Goal: Task Accomplishment & Management: Manage account settings

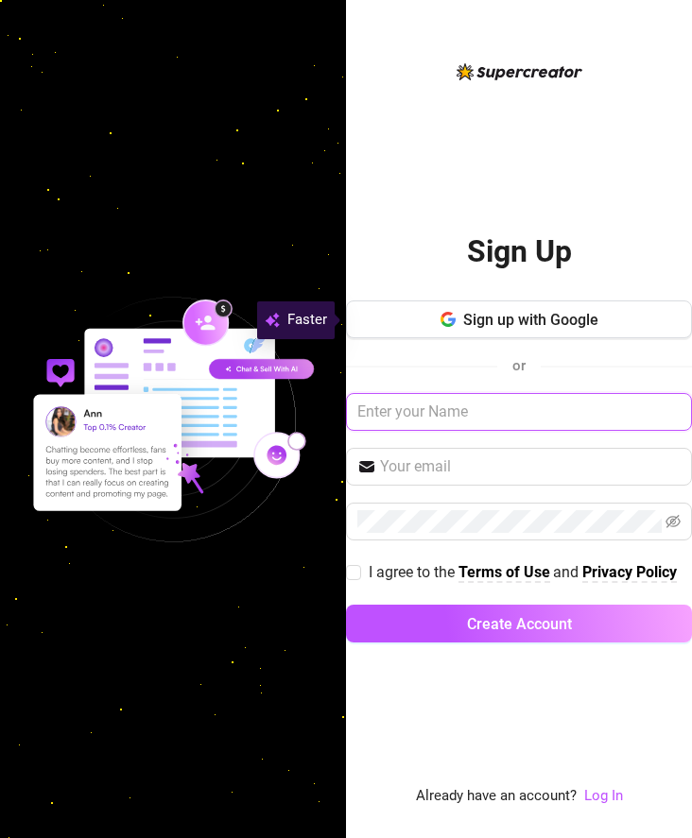
click at [623, 419] on input "text" at bounding box center [519, 412] width 346 height 38
click at [610, 786] on link "Log In" at bounding box center [603, 796] width 39 height 23
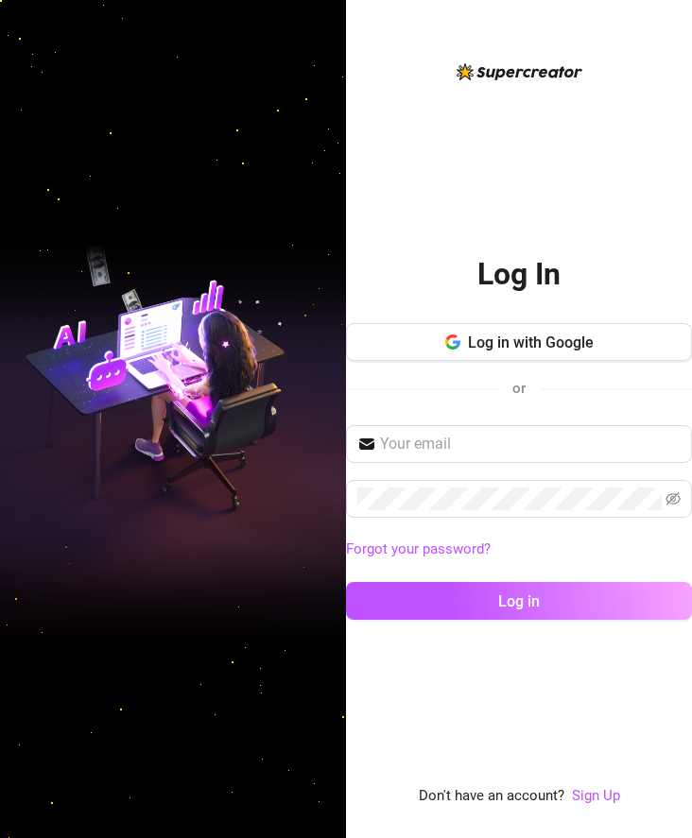
click at [501, 473] on div "Forgot your password? Log in" at bounding box center [519, 531] width 346 height 212
click at [505, 457] on span at bounding box center [519, 444] width 346 height 38
click at [505, 456] on input "text" at bounding box center [530, 444] width 301 height 23
click at [521, 450] on input "text" at bounding box center [530, 444] width 301 height 23
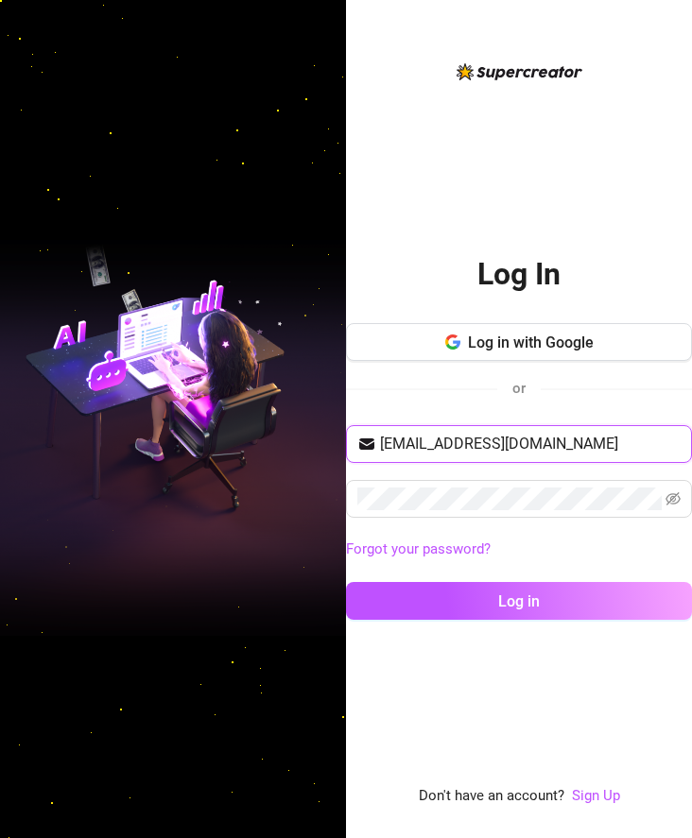
type input "[EMAIL_ADDRESS][DOMAIN_NAME]"
click at [346, 582] on button "Log in" at bounding box center [519, 601] width 346 height 38
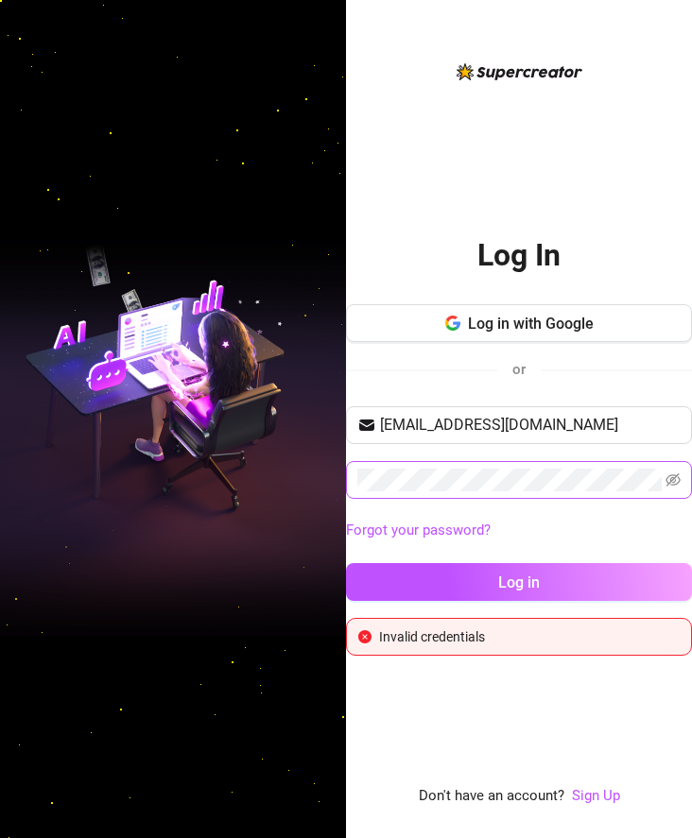
click at [607, 496] on span at bounding box center [519, 480] width 346 height 38
click at [346, 563] on button "Log in" at bounding box center [519, 582] width 346 height 38
click at [663, 482] on span at bounding box center [519, 480] width 346 height 38
click at [664, 482] on span at bounding box center [519, 480] width 346 height 38
click at [670, 483] on icon "eye-invisible" at bounding box center [672, 480] width 15 height 13
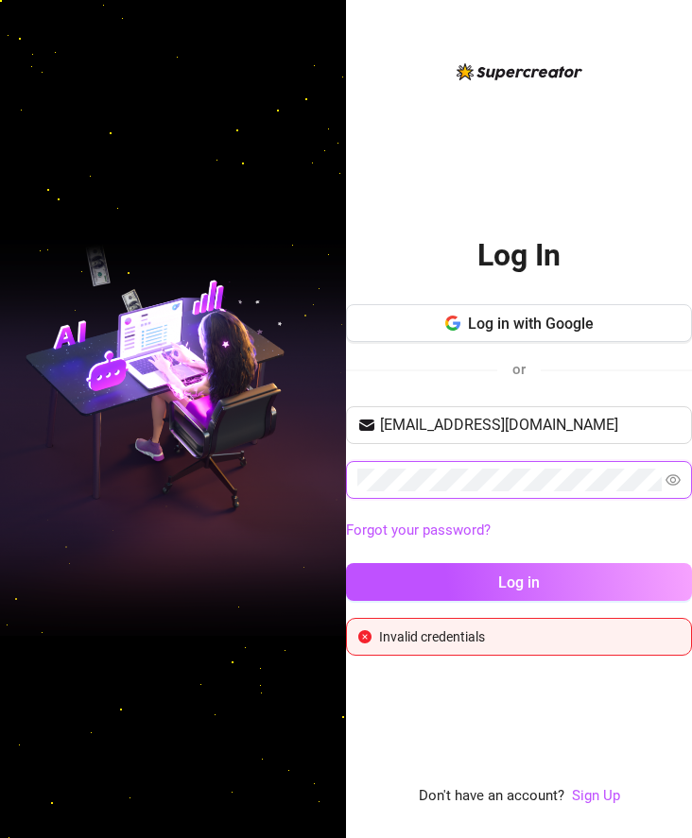
click at [670, 483] on icon "eye" at bounding box center [672, 480] width 15 height 15
click at [197, 471] on div "Log In Log in with Google or [EMAIL_ADDRESS][DOMAIN_NAME] Forgot your password?…" at bounding box center [346, 419] width 692 height 838
click at [346, 563] on button "Log in" at bounding box center [519, 582] width 346 height 38
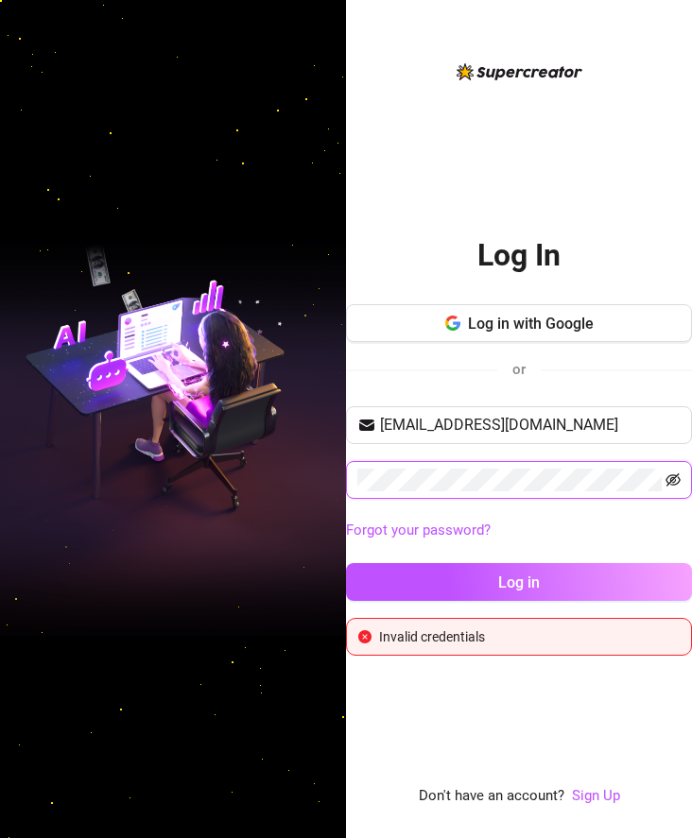
click at [675, 484] on icon "eye-invisible" at bounding box center [672, 480] width 15 height 15
click at [672, 483] on icon "eye" at bounding box center [672, 479] width 15 height 11
click at [677, 482] on icon "eye-invisible" at bounding box center [672, 480] width 15 height 15
drag, startPoint x: 677, startPoint y: 482, endPoint x: 664, endPoint y: 481, distance: 13.3
click at [673, 481] on icon "eye" at bounding box center [672, 480] width 15 height 15
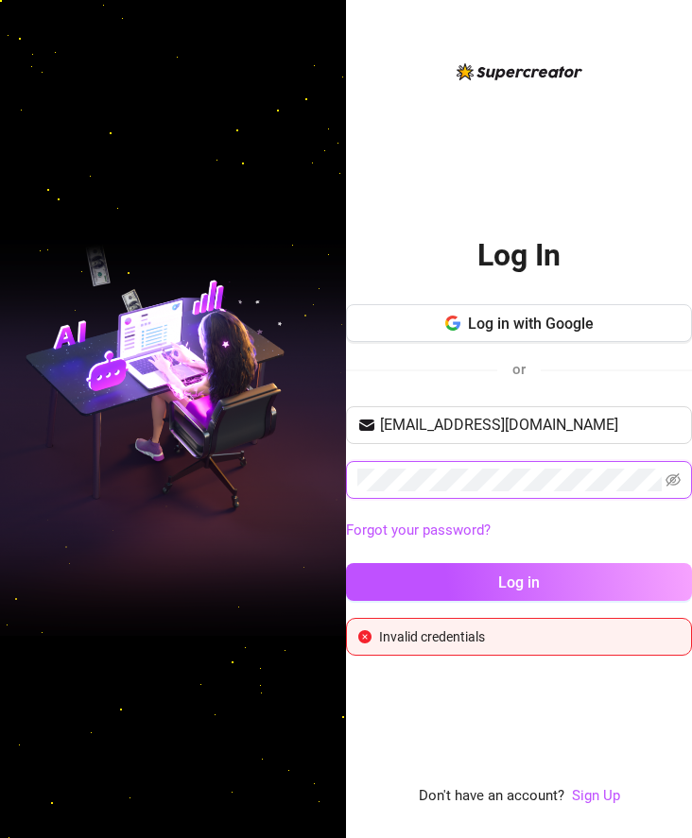
click at [346, 563] on button "Log in" at bounding box center [519, 582] width 346 height 38
click at [655, 471] on span at bounding box center [519, 480] width 346 height 38
click at [668, 476] on icon "eye-invisible" at bounding box center [672, 480] width 15 height 13
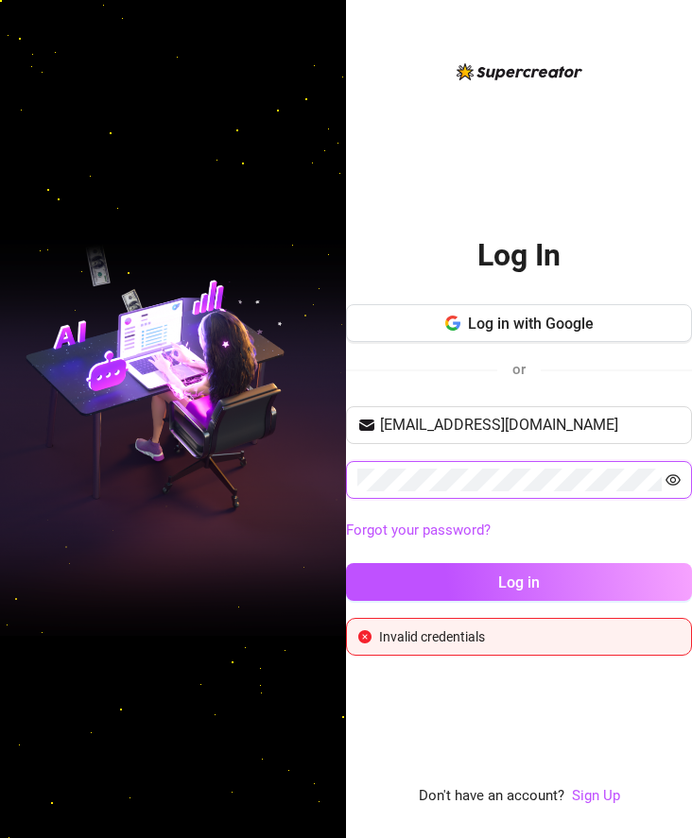
click at [665, 478] on icon "eye" at bounding box center [672, 480] width 15 height 15
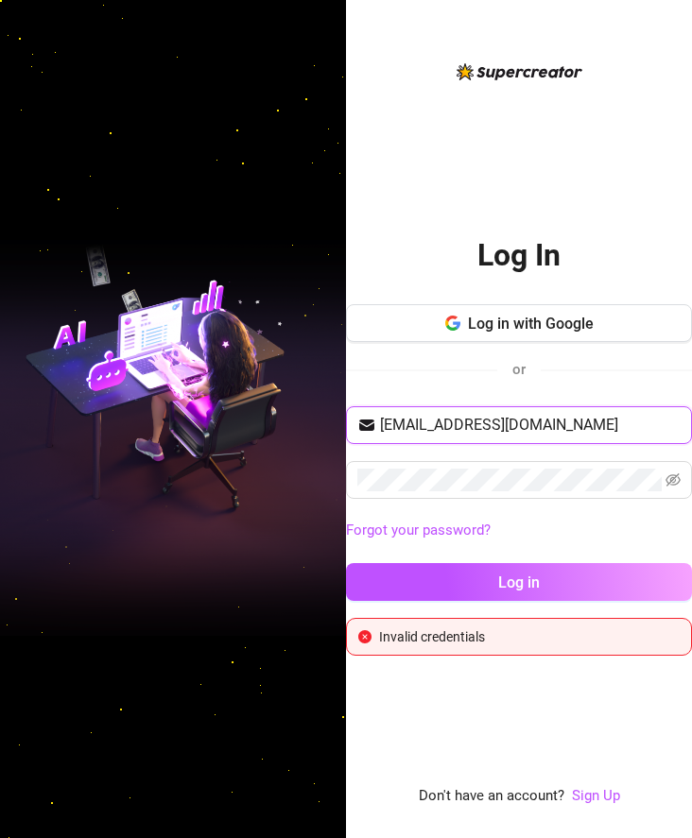
drag, startPoint x: 612, startPoint y: 422, endPoint x: 0, endPoint y: 432, distance: 612.6
click at [24, 432] on div "Log In Log in with Google or [EMAIL_ADDRESS][DOMAIN_NAME] Forgot your password?…" at bounding box center [346, 419] width 692 height 838
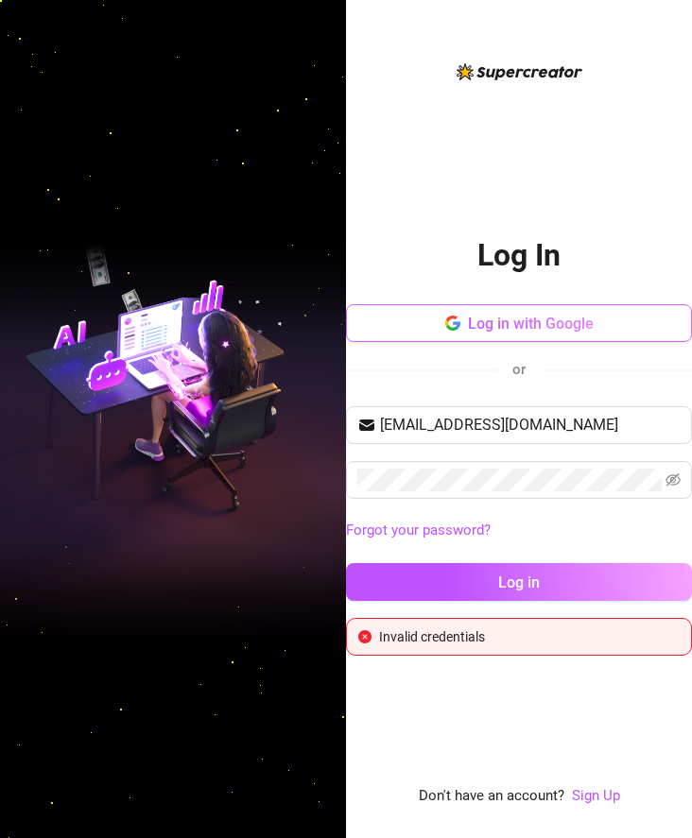
click at [577, 336] on button "Log in with Google" at bounding box center [519, 323] width 346 height 38
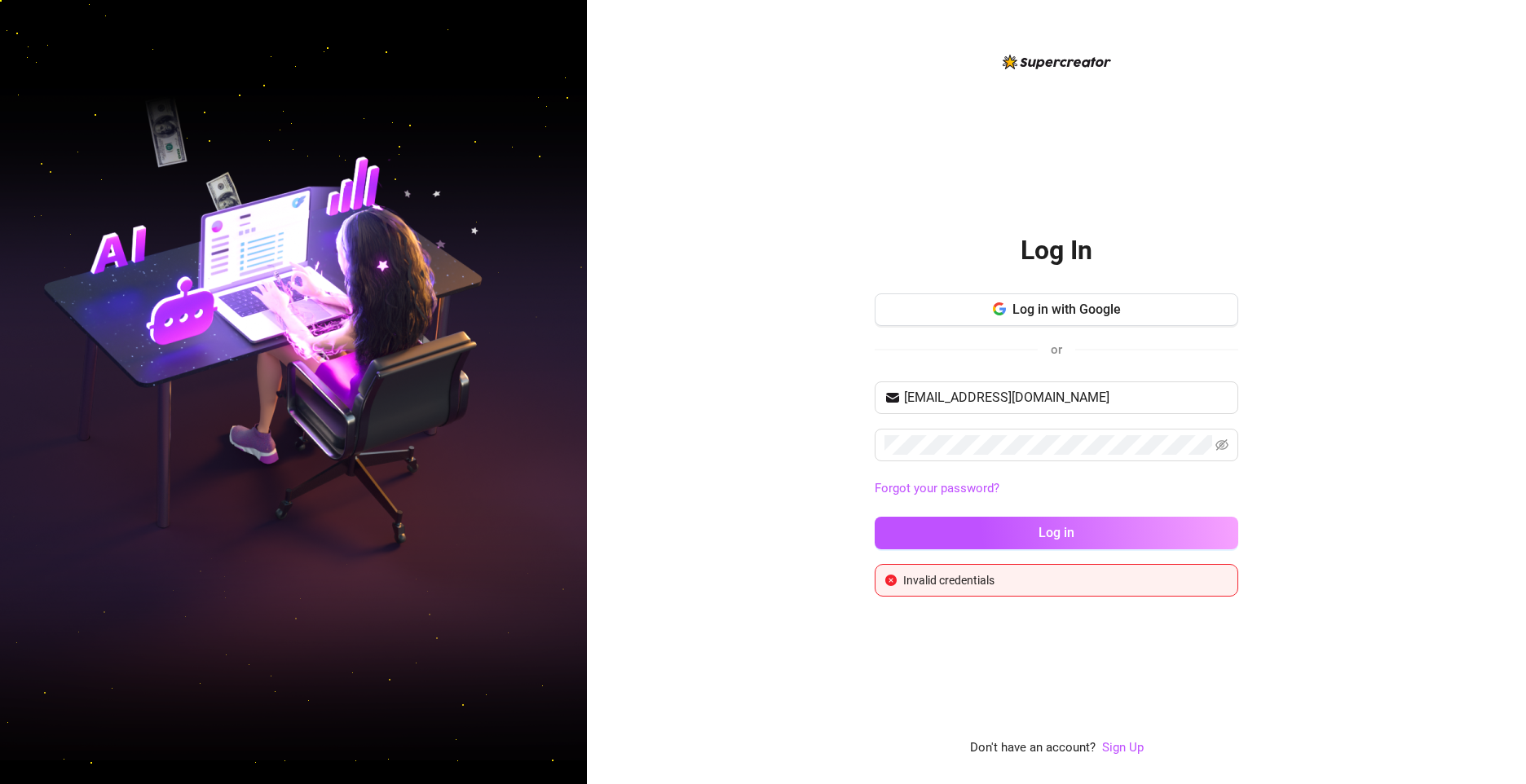
click at [596, 329] on div "Log in with Google or" at bounding box center [1057, 333] width 364 height 80
click at [596, 321] on button "Log in with Google" at bounding box center [1057, 310] width 364 height 33
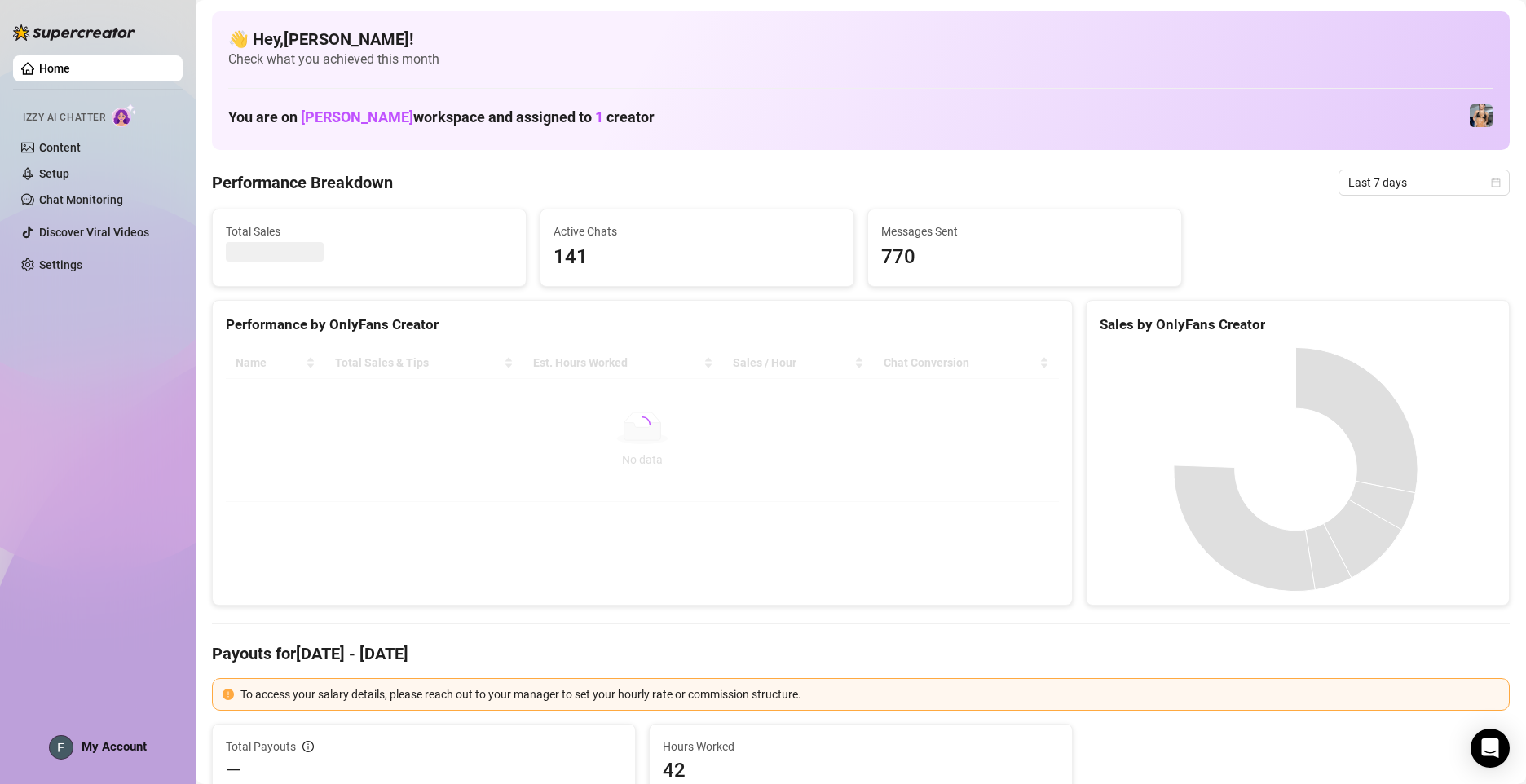
click at [70, 68] on link "Home" at bounding box center [54, 68] width 31 height 13
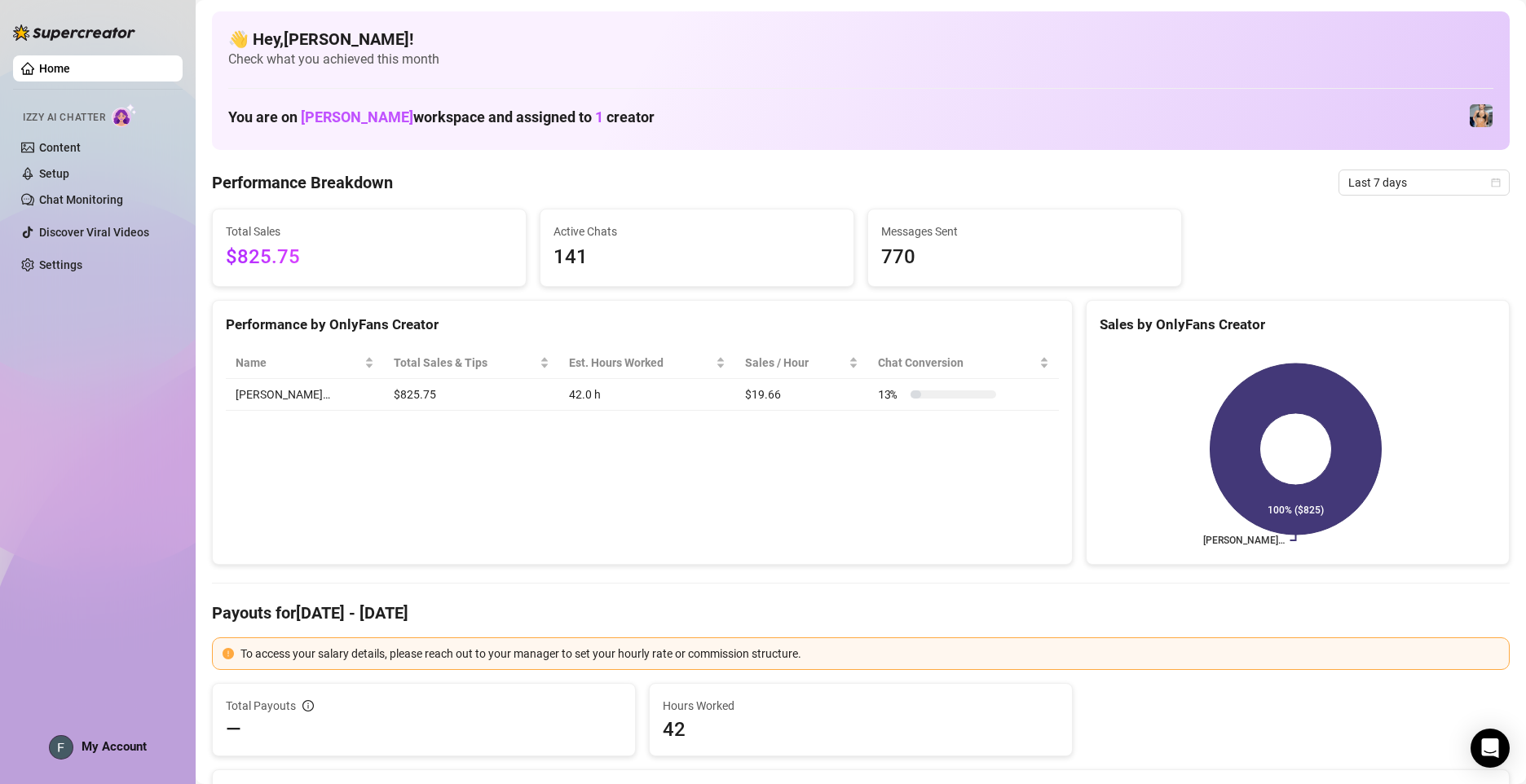
click at [68, 66] on link "Home" at bounding box center [54, 68] width 31 height 13
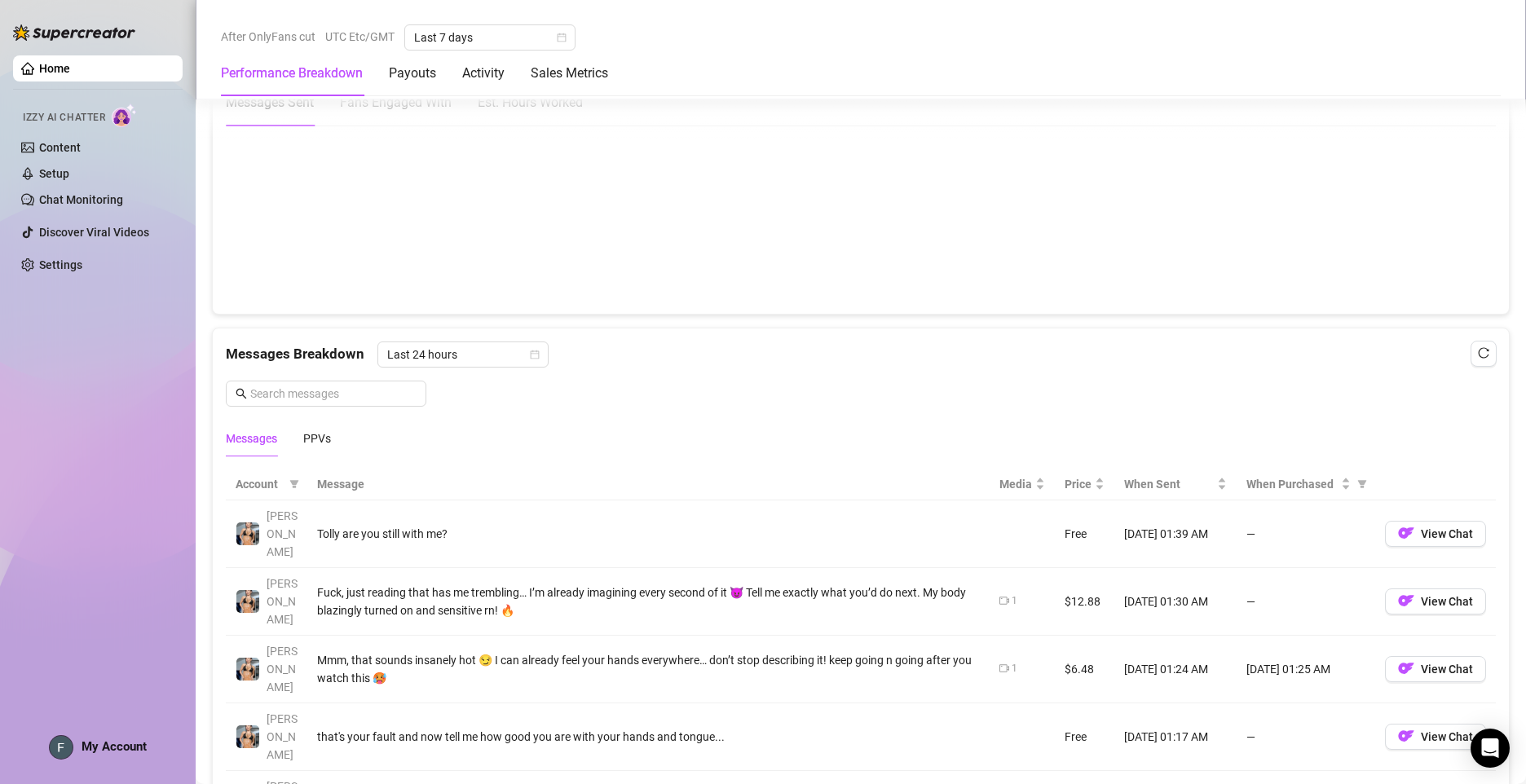
scroll to position [1223, 0]
click at [82, 259] on link "Settings" at bounding box center [60, 265] width 43 height 13
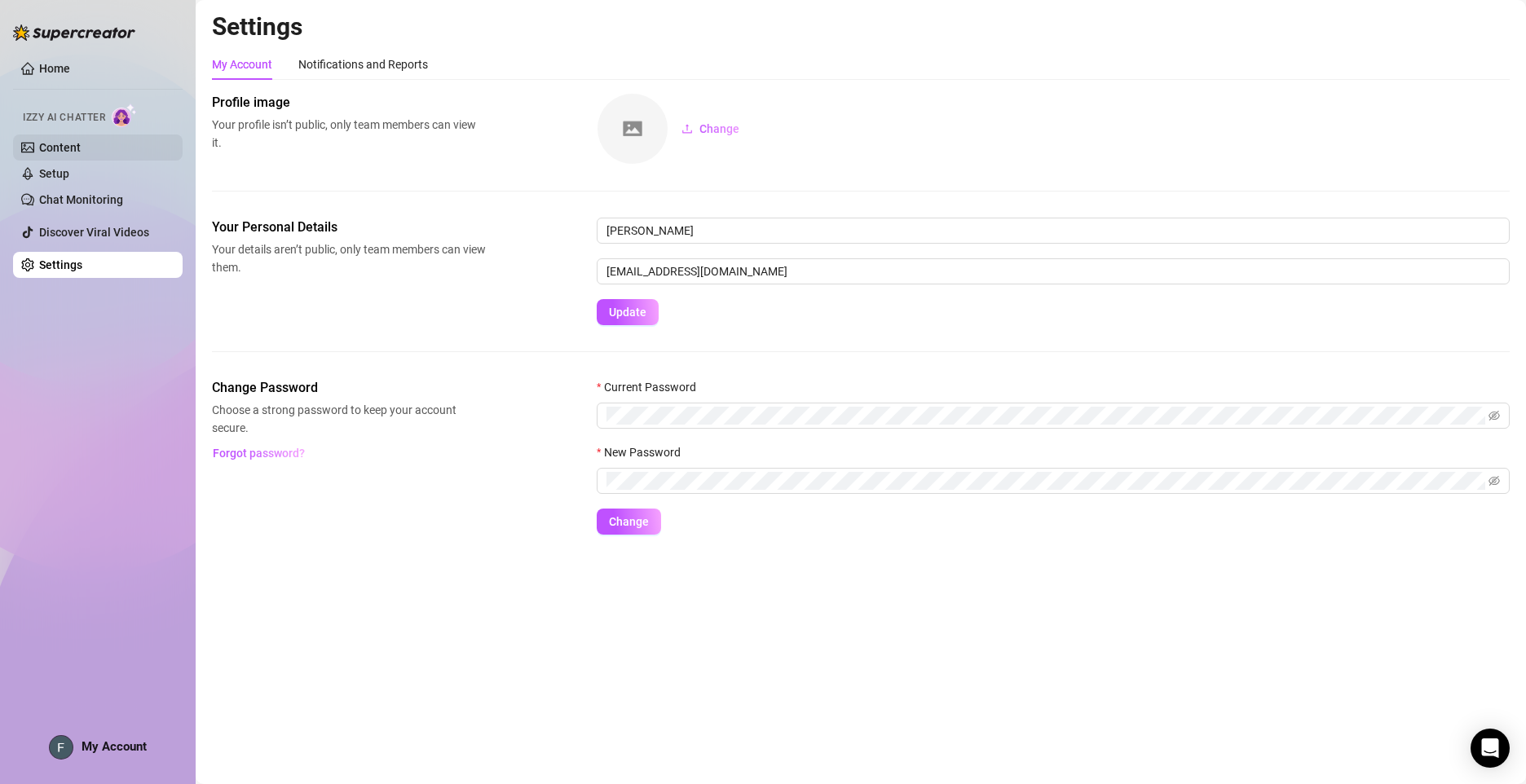
click at [81, 145] on link "Content" at bounding box center [60, 147] width 41 height 13
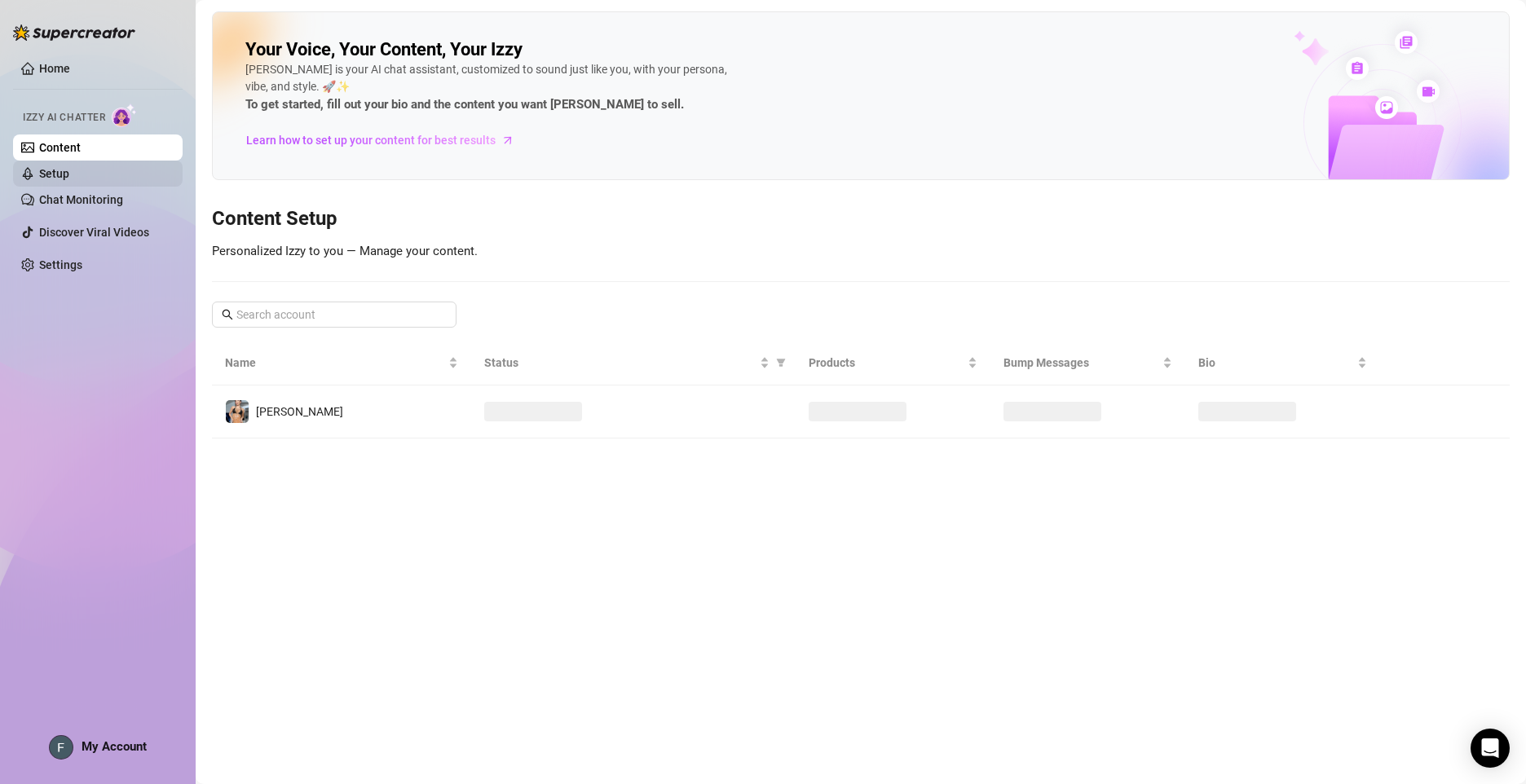
click at [69, 170] on link "Setup" at bounding box center [53, 173] width 30 height 13
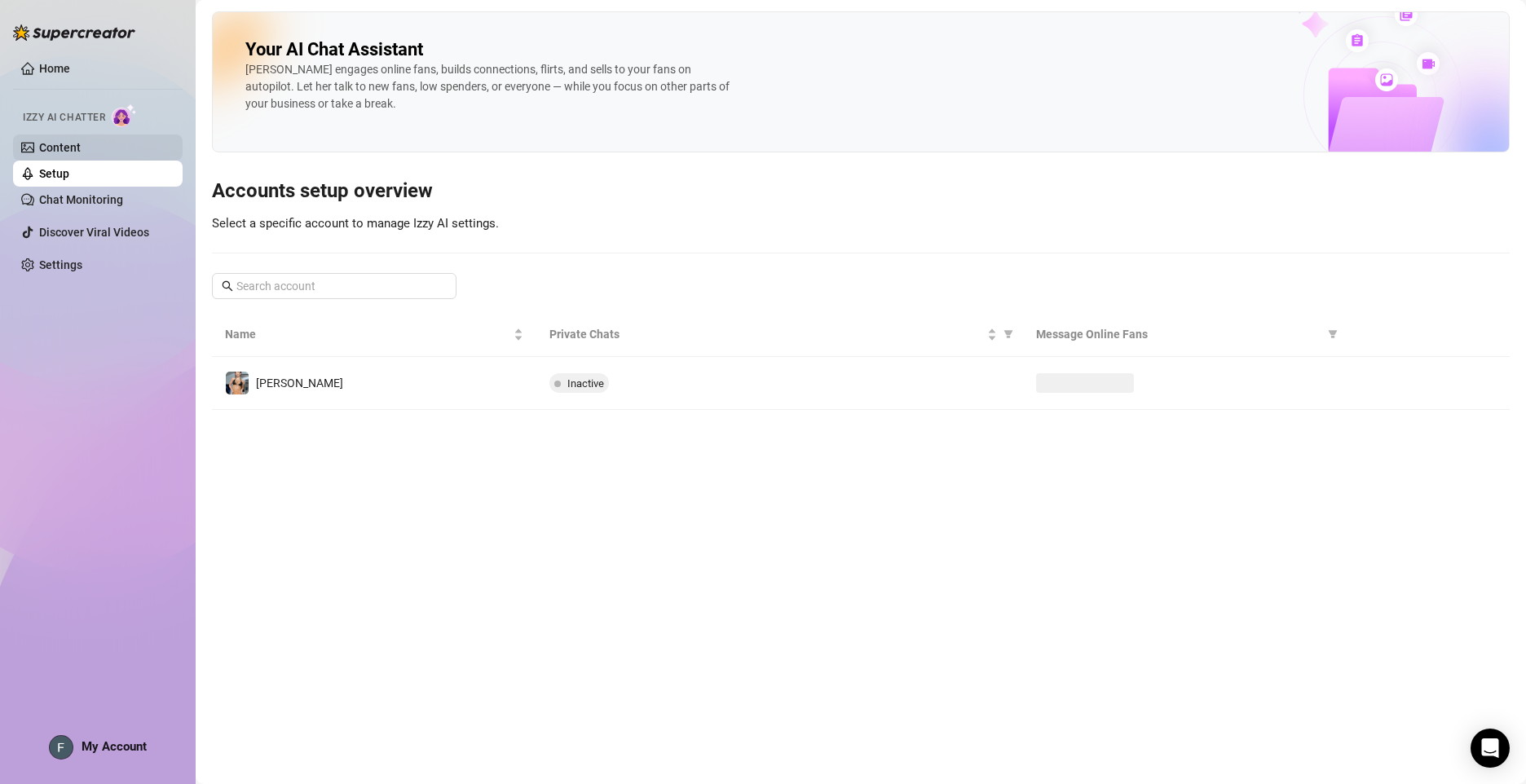
click at [81, 149] on link "Content" at bounding box center [60, 147] width 41 height 13
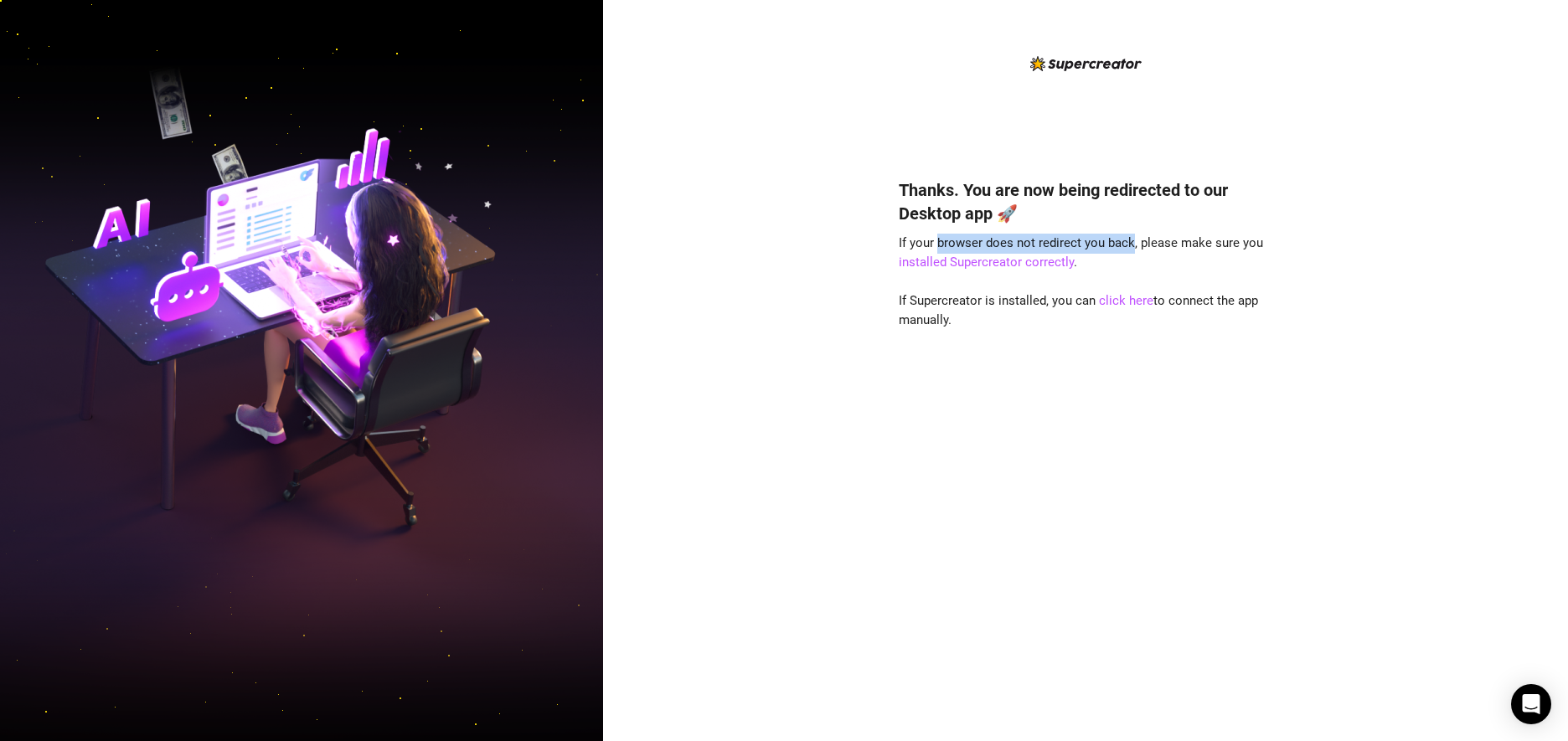
drag, startPoint x: 1004, startPoint y: 237, endPoint x: 1134, endPoint y: 245, distance: 130.2
click at [1134, 245] on span "If your browser does not redirect you back, please make sure you installed Supe…" at bounding box center [1080, 254] width 364 height 35
drag, startPoint x: 1134, startPoint y: 245, endPoint x: 1133, endPoint y: 254, distance: 9.1
click at [1133, 254] on div "Thanks. You are now being redirected to our Desktop app 🚀 If your browser does …" at bounding box center [1086, 435] width 374 height 558
click at [1123, 302] on link "click here" at bounding box center [1126, 300] width 54 height 15
